Goal: Transaction & Acquisition: Purchase product/service

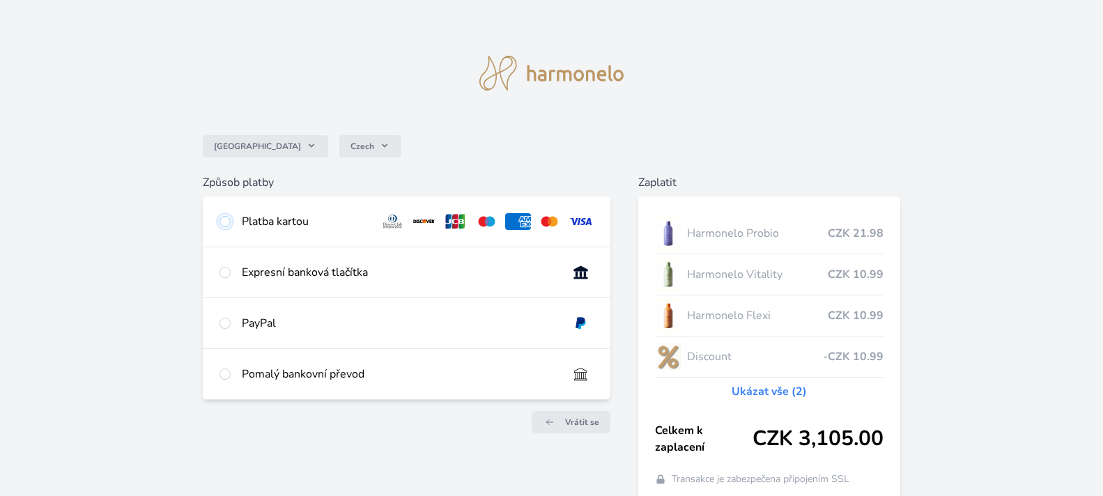
click at [225, 219] on input "radio" at bounding box center [224, 221] width 11 height 11
radio input "true"
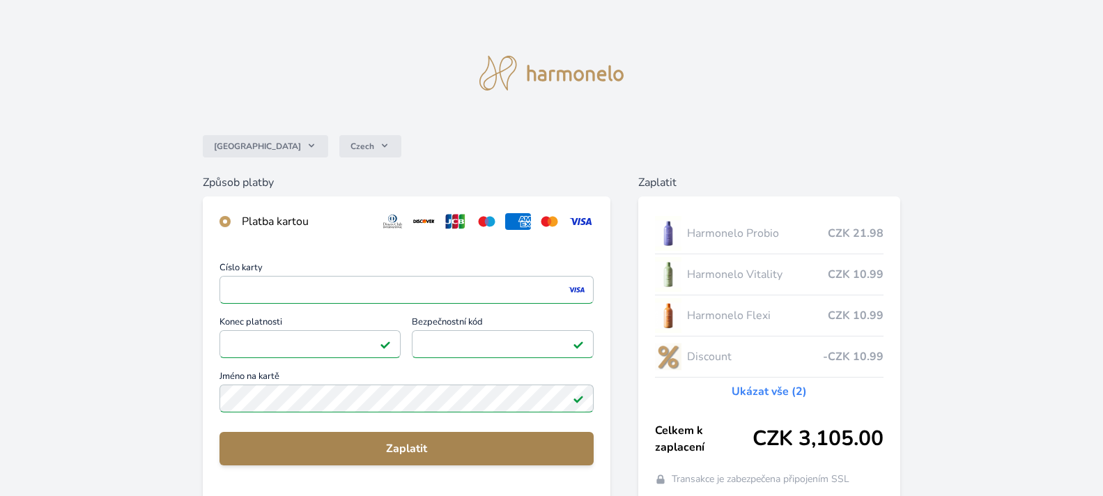
click at [398, 441] on span "Zaplatit" at bounding box center [407, 448] width 352 height 17
